Goal: Browse casually

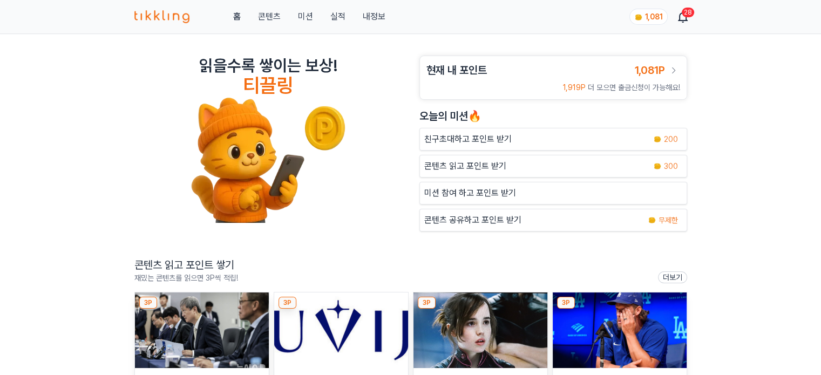
click at [230, 309] on img at bounding box center [202, 330] width 134 height 76
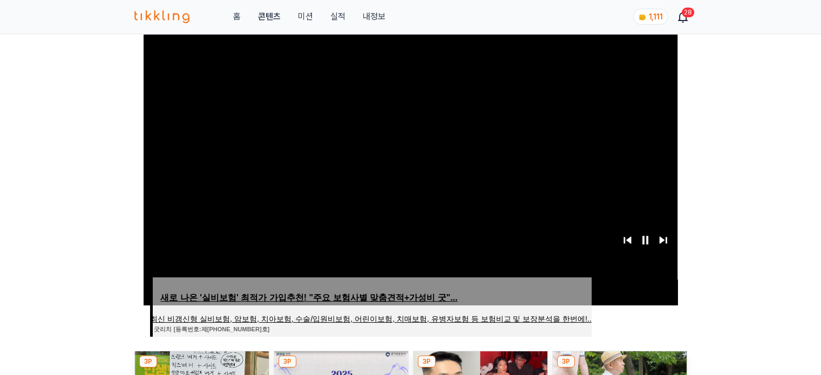
scroll to position [432, 0]
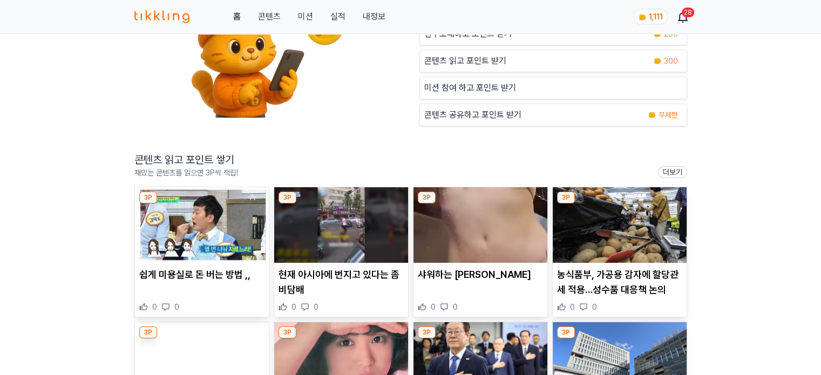
scroll to position [108, 0]
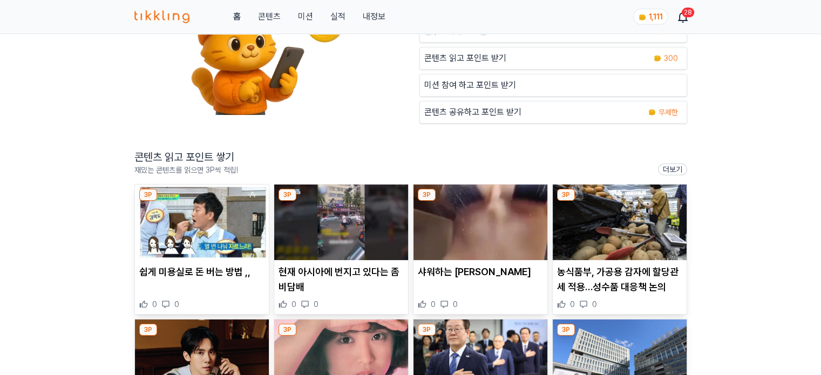
click at [194, 214] on img at bounding box center [202, 223] width 134 height 76
